Goal: Task Accomplishment & Management: Use online tool/utility

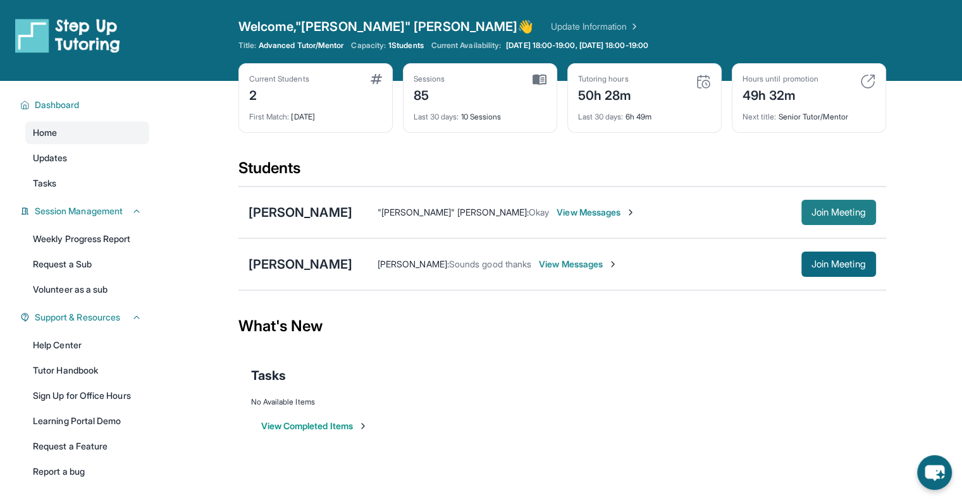
click at [801, 209] on button "Join Meeting" at bounding box center [838, 212] width 75 height 25
click at [801, 211] on button "Join Meeting" at bounding box center [838, 212] width 75 height 25
click at [801, 210] on button "Join Meeting" at bounding box center [838, 212] width 75 height 25
click at [858, 219] on button "Join Meeting" at bounding box center [838, 212] width 75 height 25
